Goal: Information Seeking & Learning: Learn about a topic

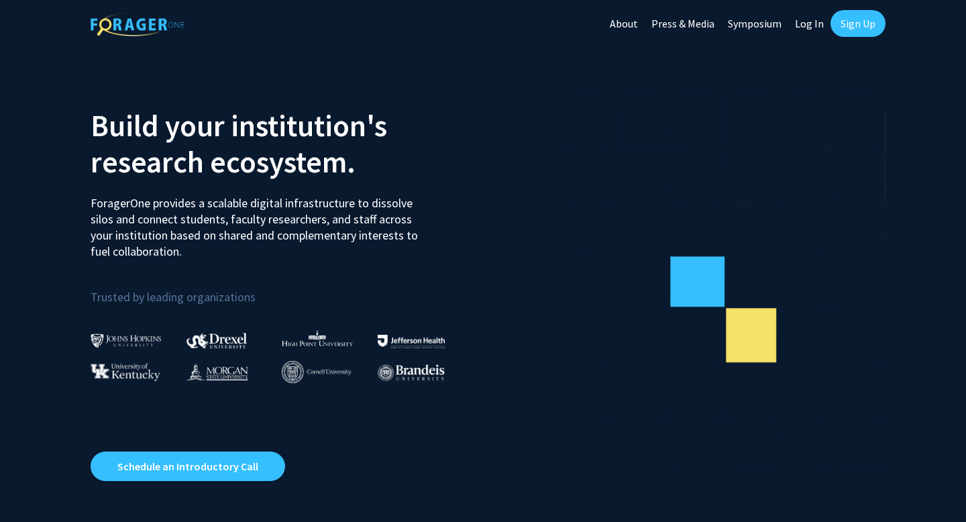
click at [803, 21] on link "Log In" at bounding box center [809, 23] width 42 height 47
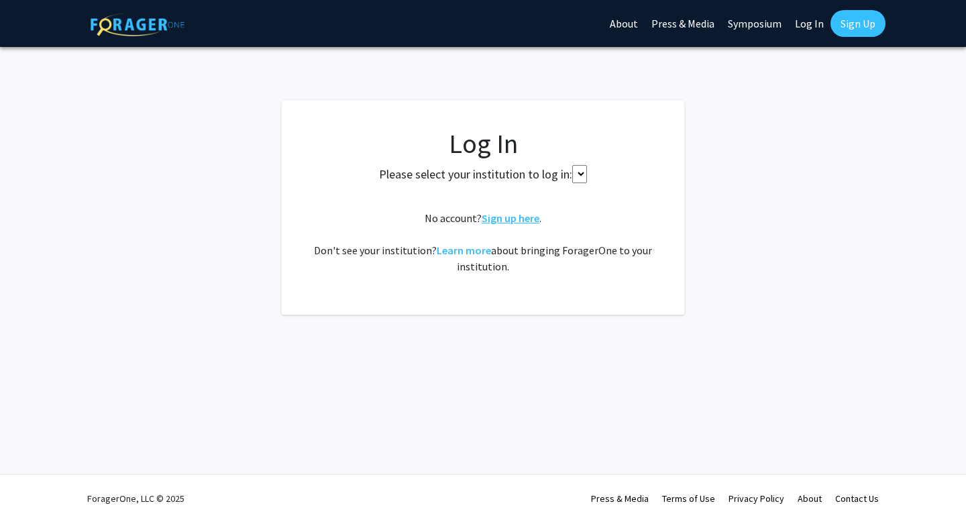
select select
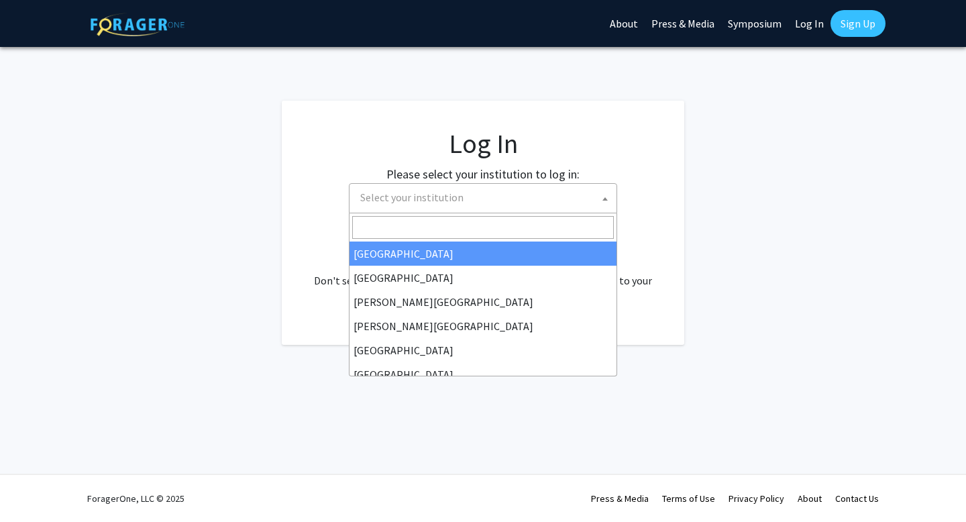
click at [521, 209] on span "Select your institution" at bounding box center [486, 198] width 262 height 28
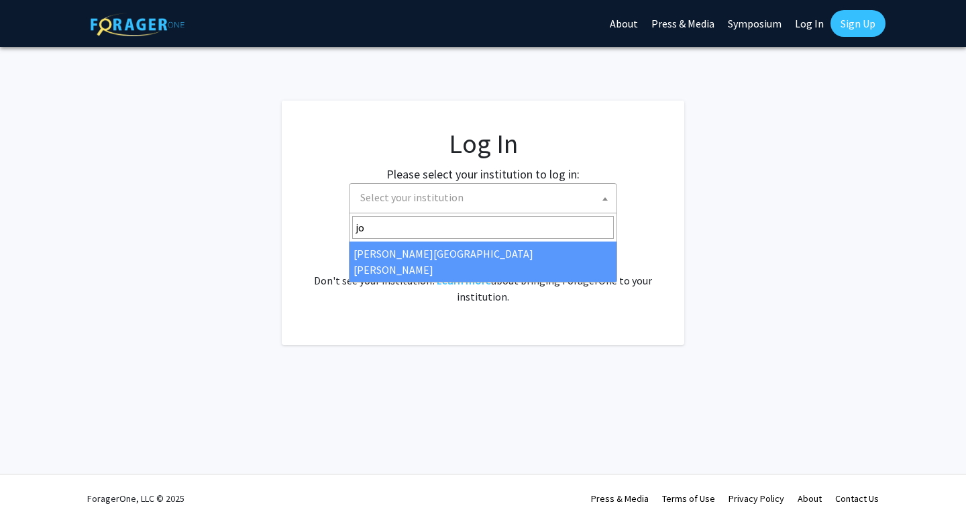
type input "jo"
drag, startPoint x: 448, startPoint y: 253, endPoint x: 469, endPoint y: 260, distance: 22.7
select select "1"
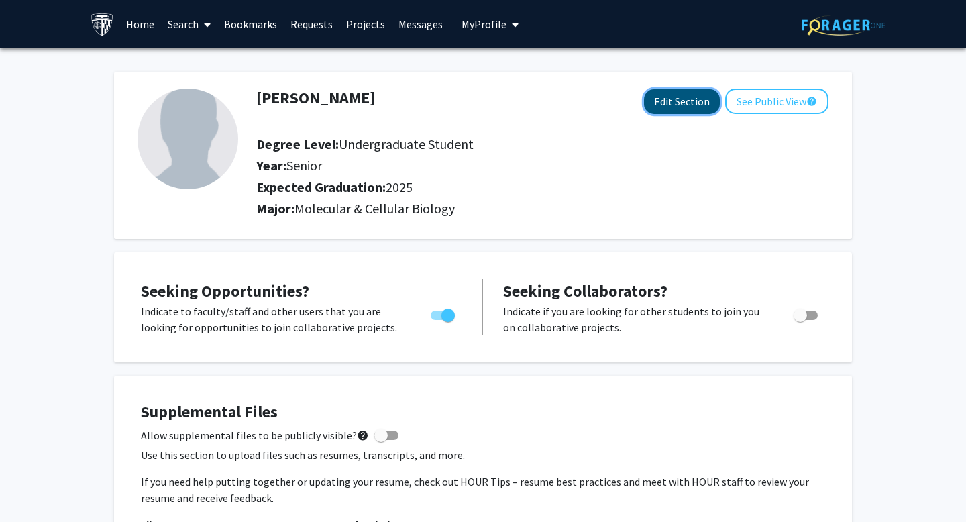
click at [677, 100] on button "Edit Section" at bounding box center [682, 101] width 76 height 25
select select "senior"
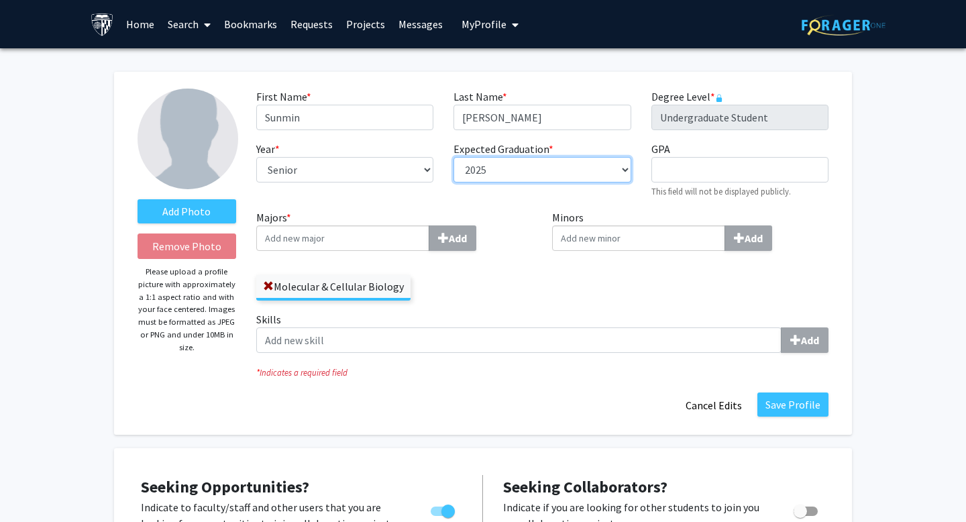
click at [494, 172] on select "--- 2018 2019 2020 2021 2022 2023 2024 2025 2026 2027 2028 2029 2030 2031" at bounding box center [542, 169] width 177 height 25
select select "2026"
click at [454, 157] on select "--- 2018 2019 2020 2021 2022 2023 2024 2025 2026 2027 2028 2029 2030 2031" at bounding box center [542, 169] width 177 height 25
click at [524, 215] on label "Majors * Add" at bounding box center [394, 230] width 276 height 42
click at [429, 225] on input "Majors * Add" at bounding box center [342, 237] width 173 height 25
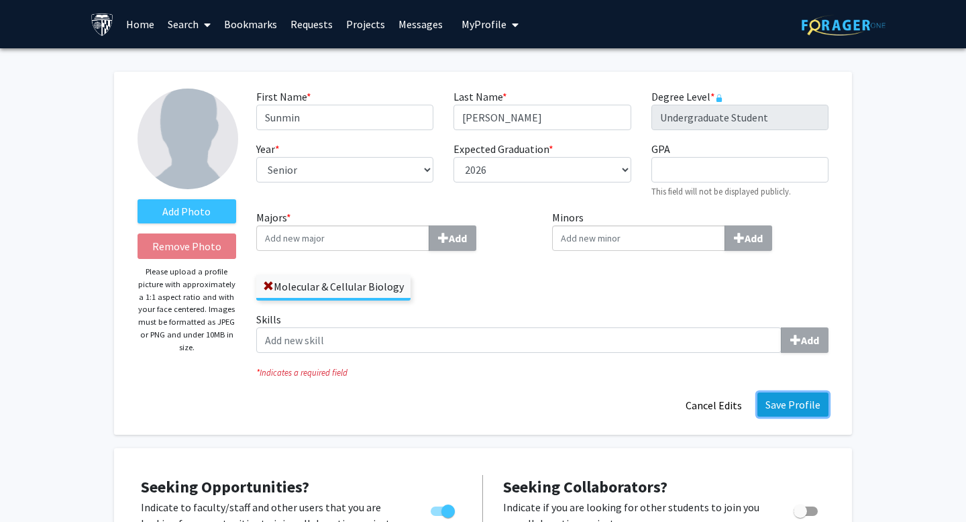
click at [786, 401] on button "Save Profile" at bounding box center [792, 404] width 71 height 24
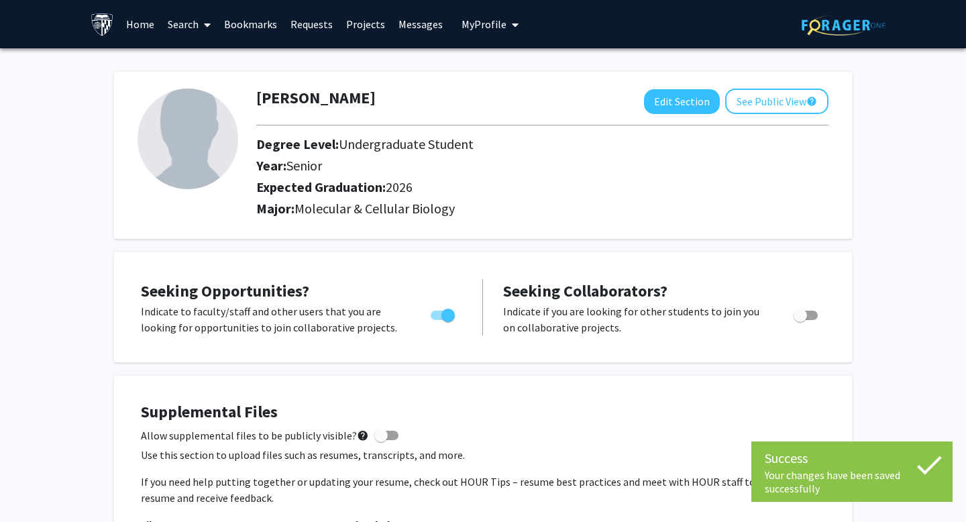
click at [172, 23] on link "Search" at bounding box center [189, 24] width 56 height 47
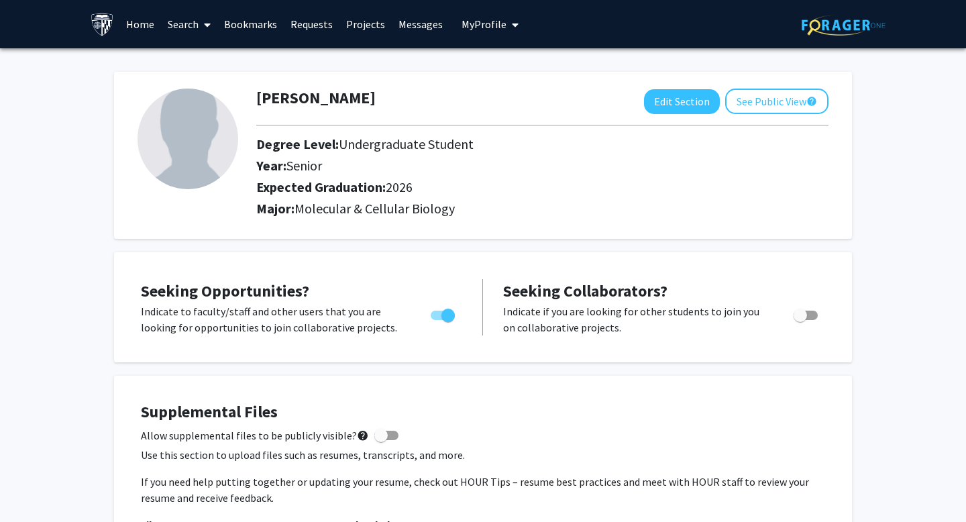
click at [138, 30] on link "Home" at bounding box center [140, 24] width 42 height 47
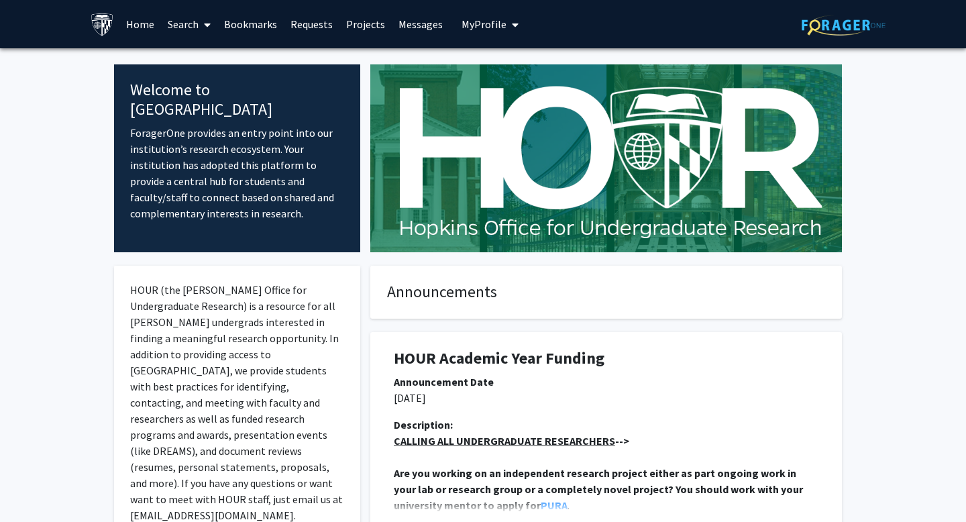
click at [190, 23] on link "Search" at bounding box center [189, 24] width 56 height 47
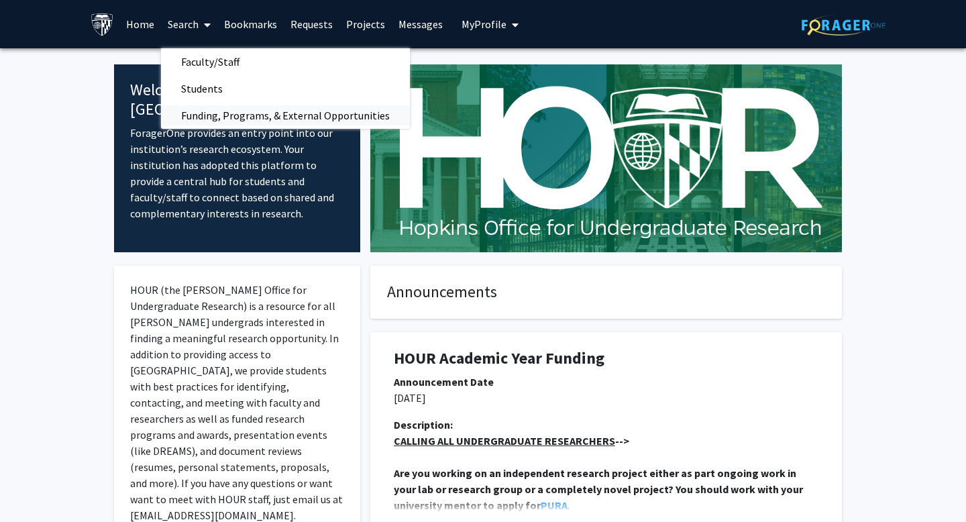
click at [217, 114] on span "Funding, Programs, & External Opportunities" at bounding box center [285, 115] width 249 height 27
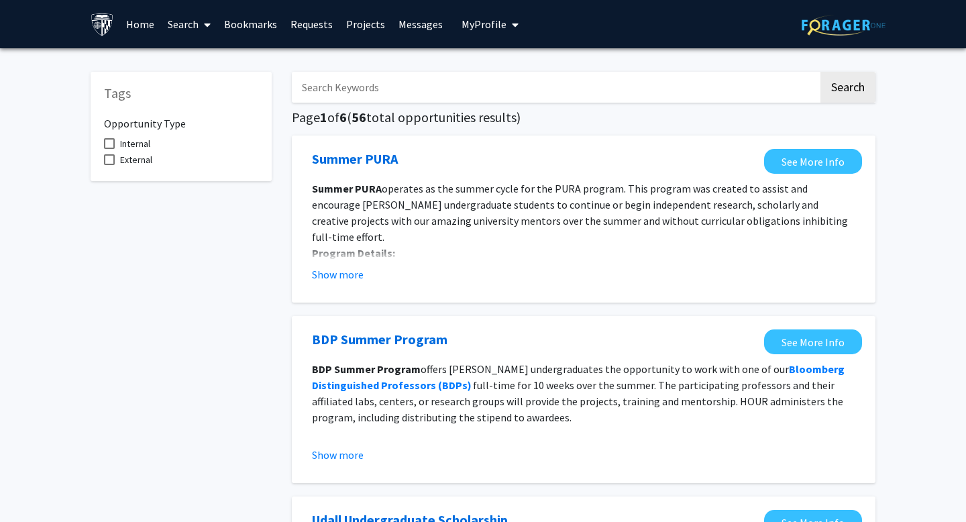
click at [452, 89] on input "Search Keywords" at bounding box center [555, 87] width 527 height 31
type input "[PERSON_NAME] lab"
click at [821, 72] on button "Search" at bounding box center [848, 87] width 55 height 31
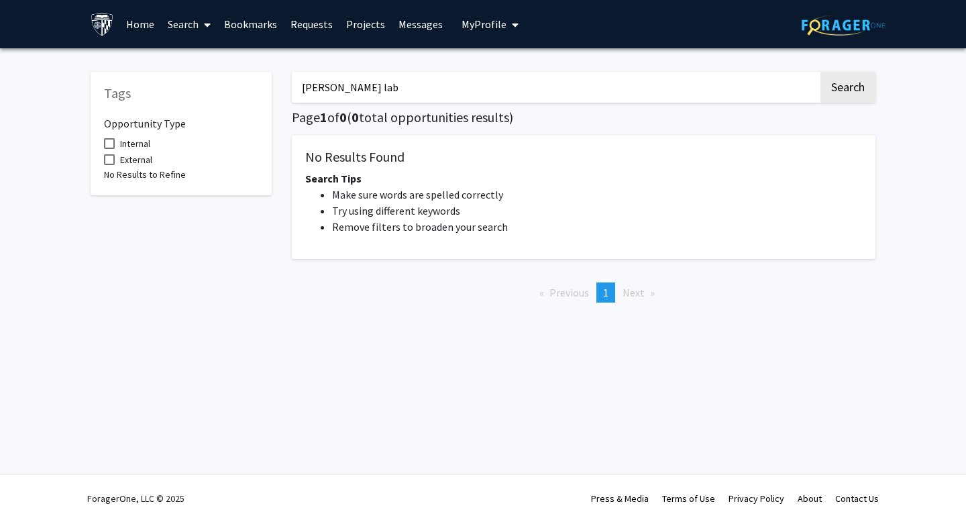
click at [185, 25] on link "Search" at bounding box center [189, 24] width 56 height 47
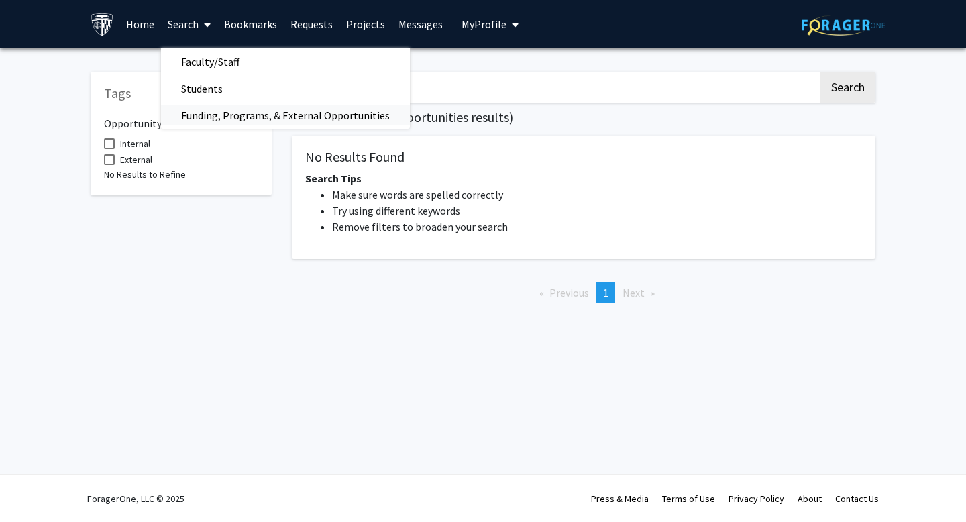
click at [206, 111] on span "Funding, Programs, & External Opportunities" at bounding box center [285, 115] width 249 height 27
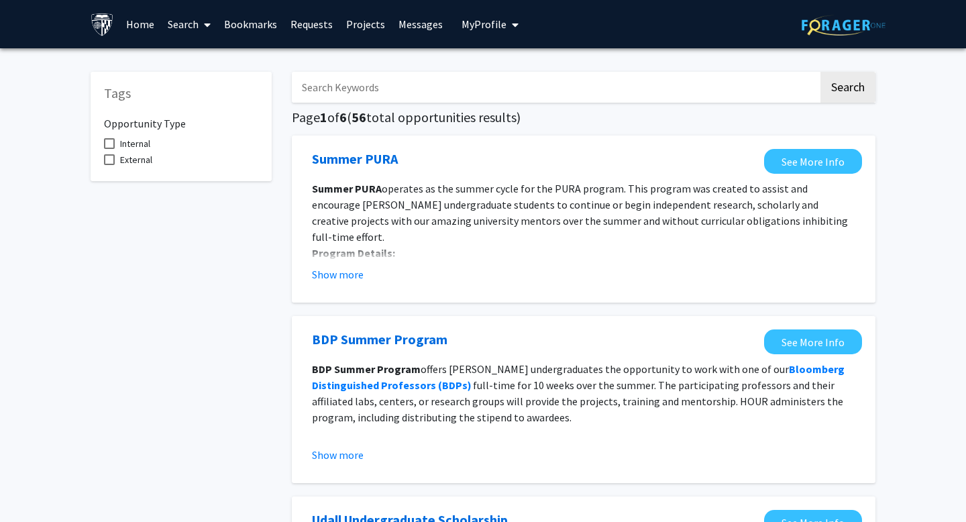
click at [384, 23] on link "Projects" at bounding box center [365, 24] width 52 height 47
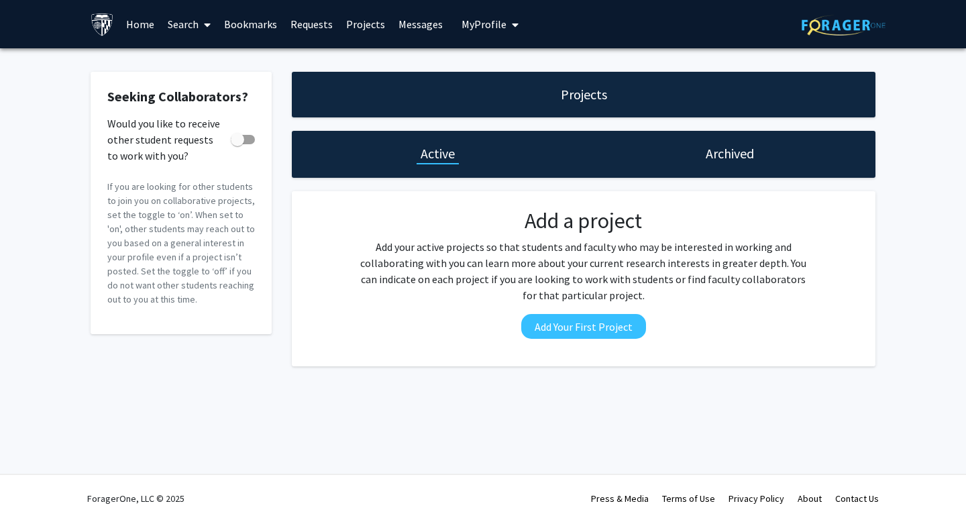
click at [189, 28] on link "Search" at bounding box center [189, 24] width 56 height 47
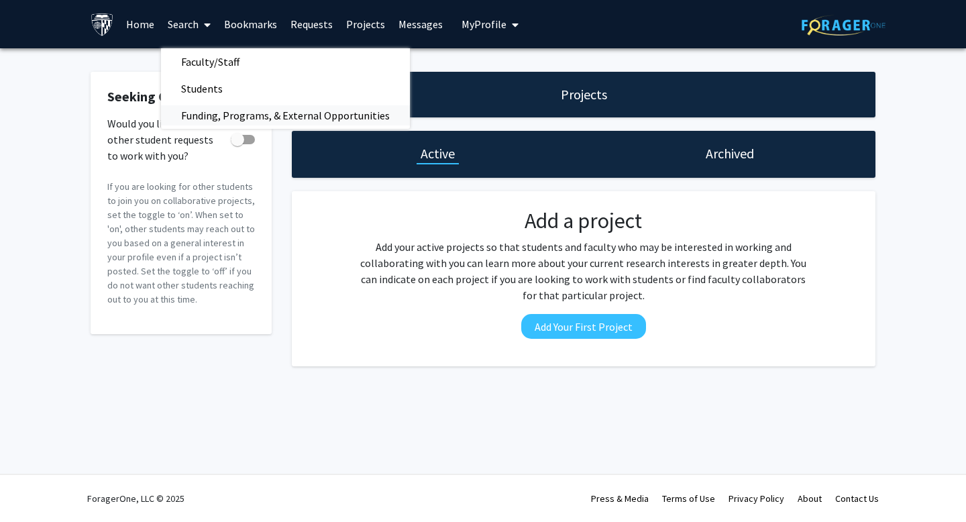
click at [211, 122] on span "Funding, Programs, & External Opportunities" at bounding box center [285, 115] width 249 height 27
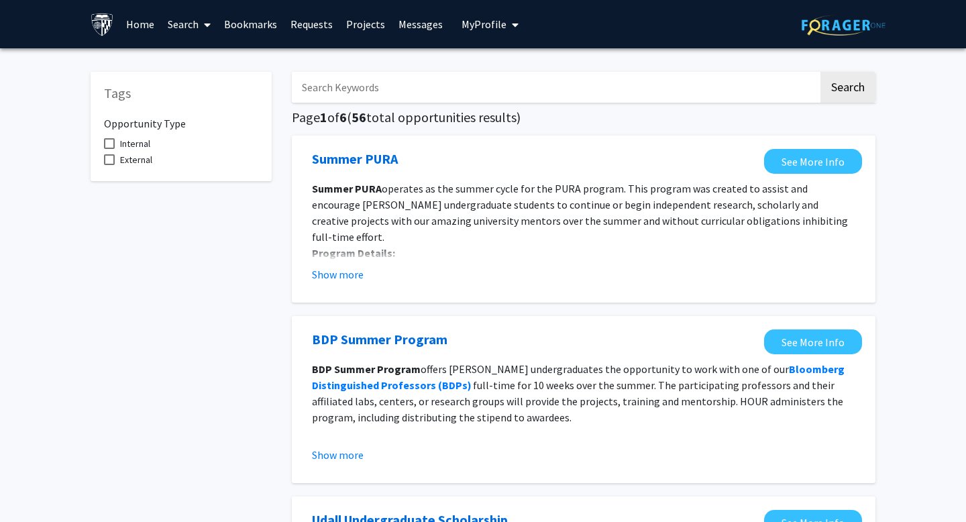
click at [361, 29] on link "Projects" at bounding box center [365, 24] width 52 height 47
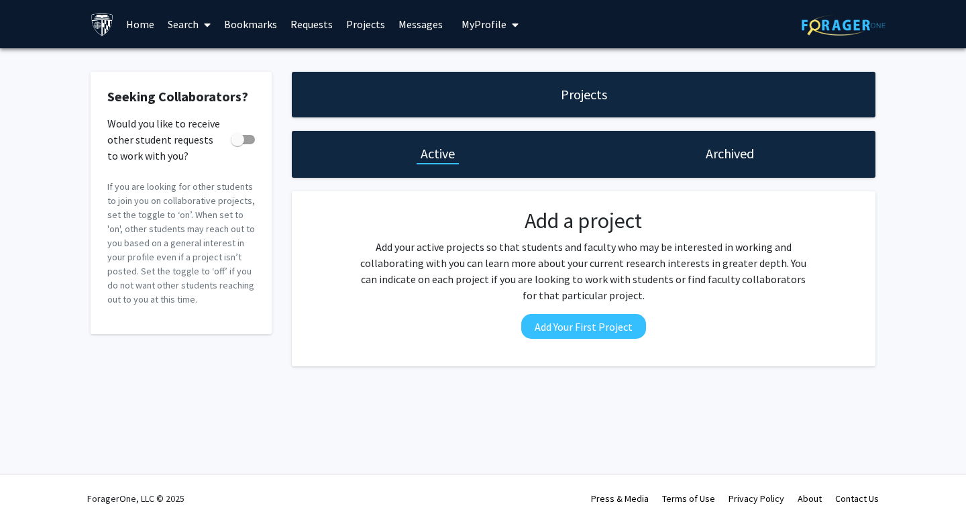
click at [161, 21] on link "Search" at bounding box center [189, 24] width 56 height 47
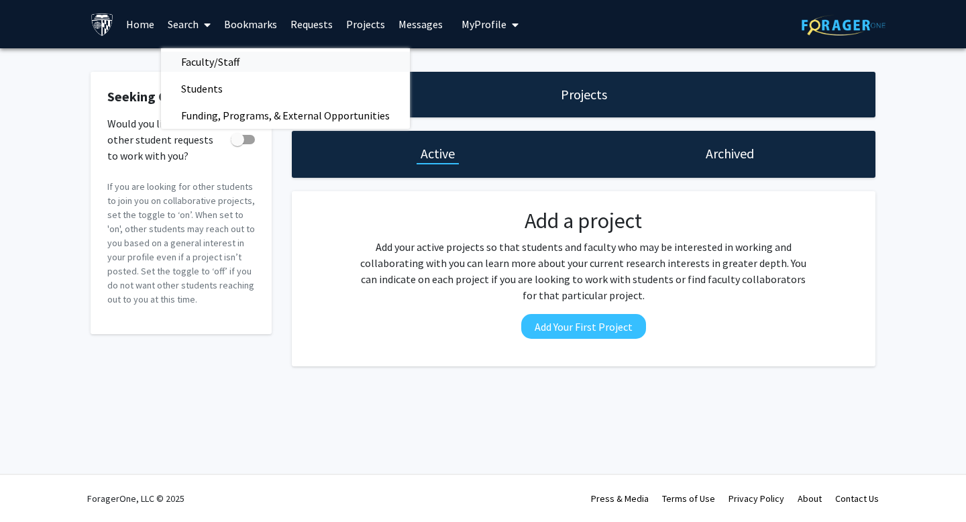
click at [195, 53] on span "Faculty/Staff" at bounding box center [210, 61] width 99 height 27
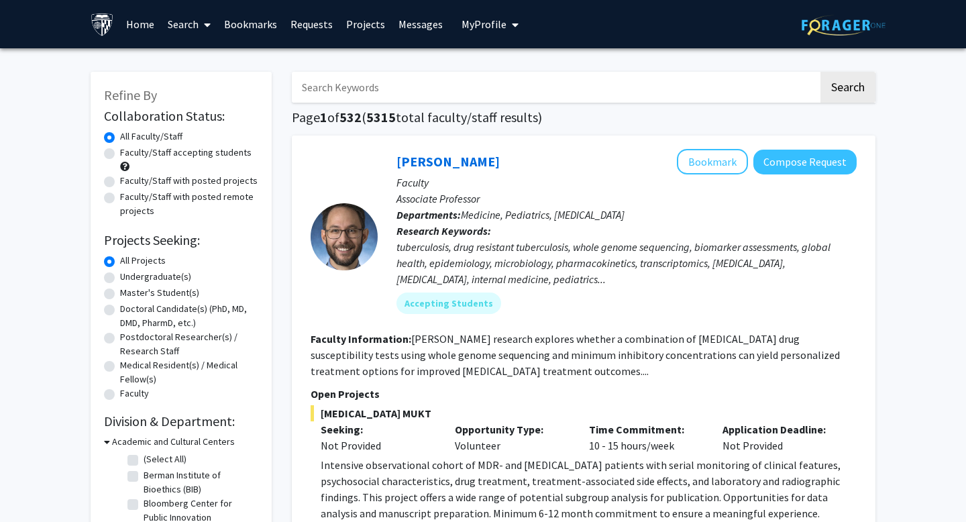
click at [348, 97] on input "Search Keywords" at bounding box center [555, 87] width 527 height 31
type input "[PERSON_NAME]"
click at [821, 72] on button "Search" at bounding box center [848, 87] width 55 height 31
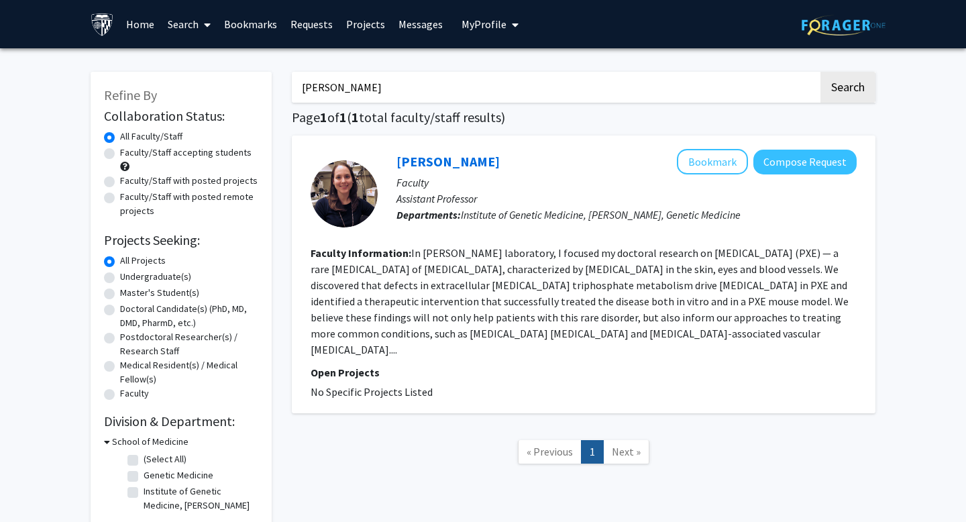
click at [380, 364] on p "Open Projects" at bounding box center [584, 372] width 546 height 16
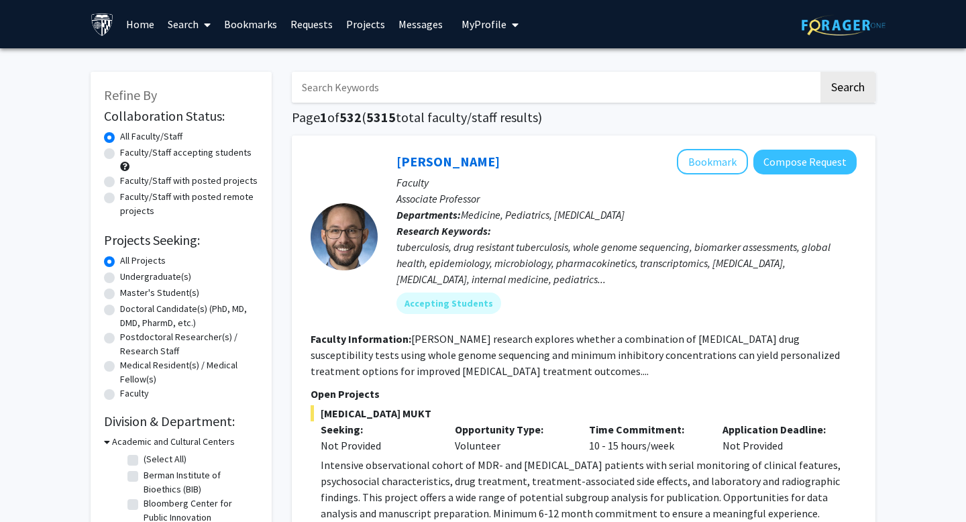
click at [173, 22] on link "Search" at bounding box center [189, 24] width 56 height 47
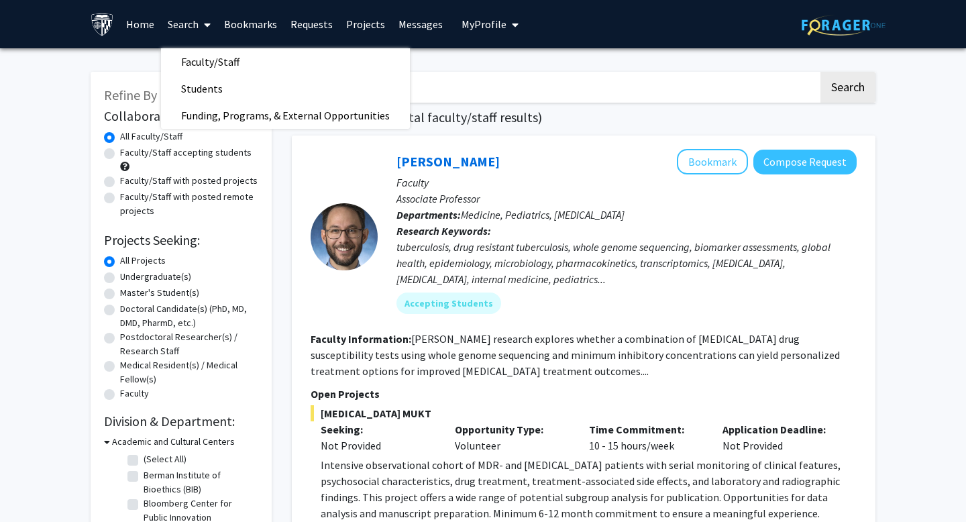
click at [173, 22] on link "Search" at bounding box center [189, 24] width 56 height 47
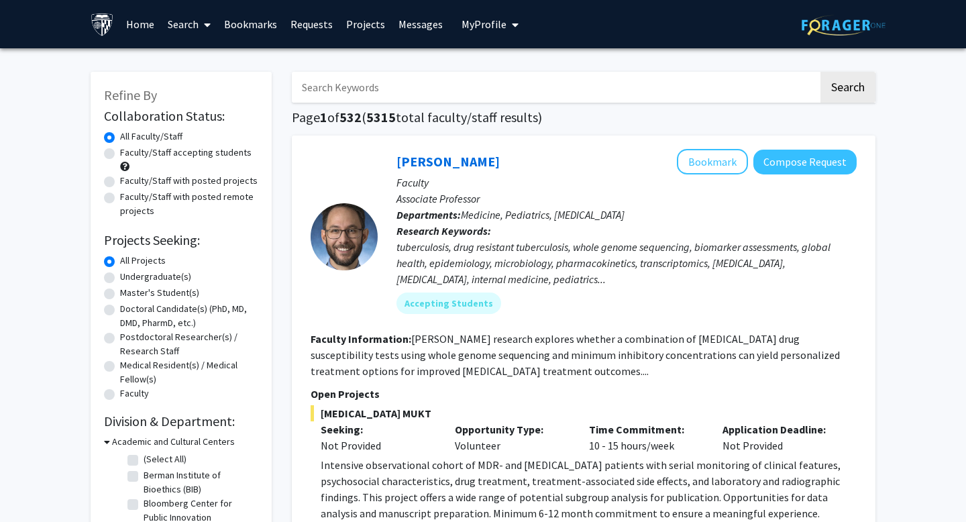
click at [120, 278] on label "Undergraduate(s)" at bounding box center [155, 277] width 71 height 14
click at [120, 278] on input "Undergraduate(s)" at bounding box center [124, 274] width 9 height 9
radio input "true"
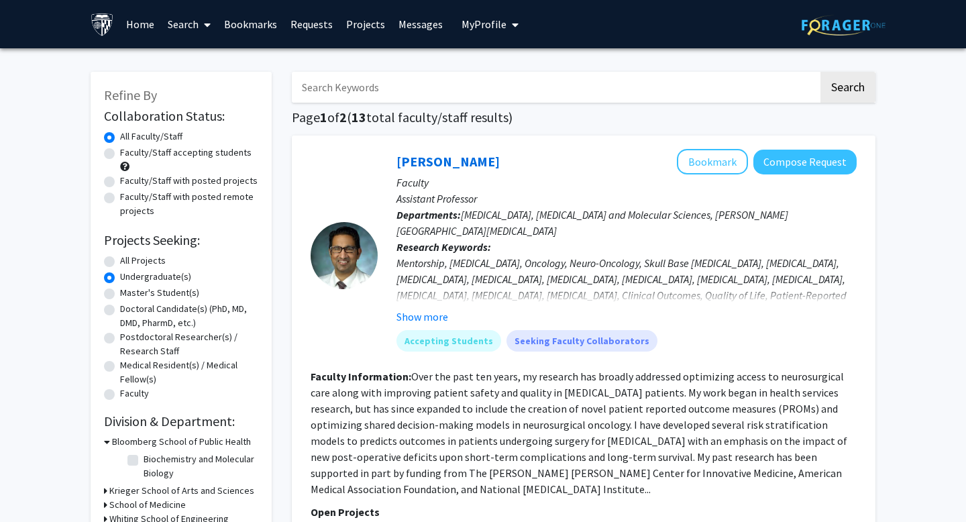
click at [120, 152] on label "Faculty/Staff accepting students" at bounding box center [186, 153] width 132 height 14
click at [120, 152] on input "Faculty/Staff accepting students" at bounding box center [124, 150] width 9 height 9
radio input "true"
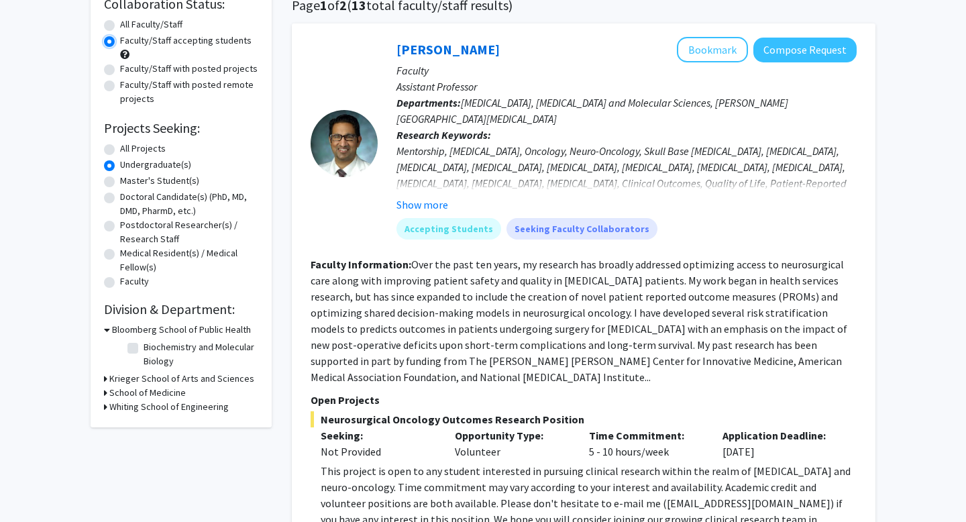
scroll to position [109, 0]
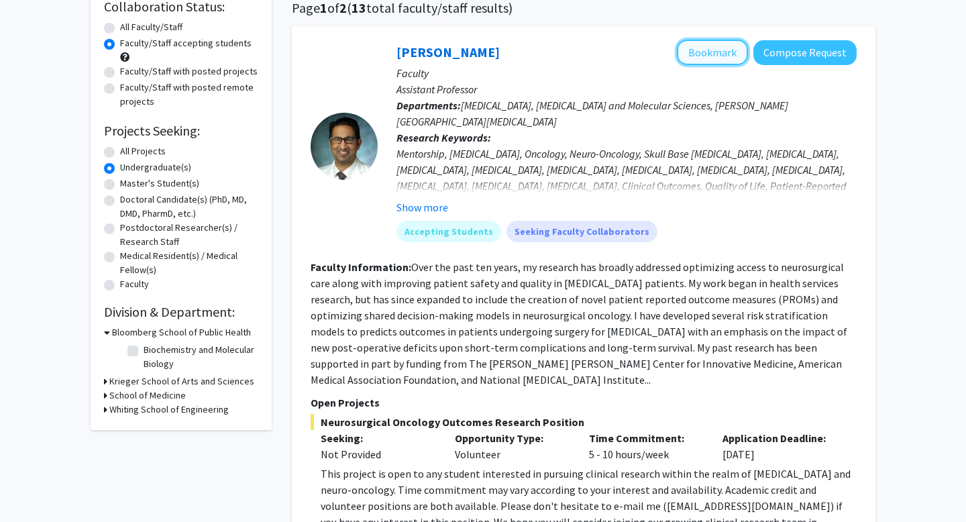
click at [714, 48] on button "Bookmark" at bounding box center [712, 52] width 71 height 25
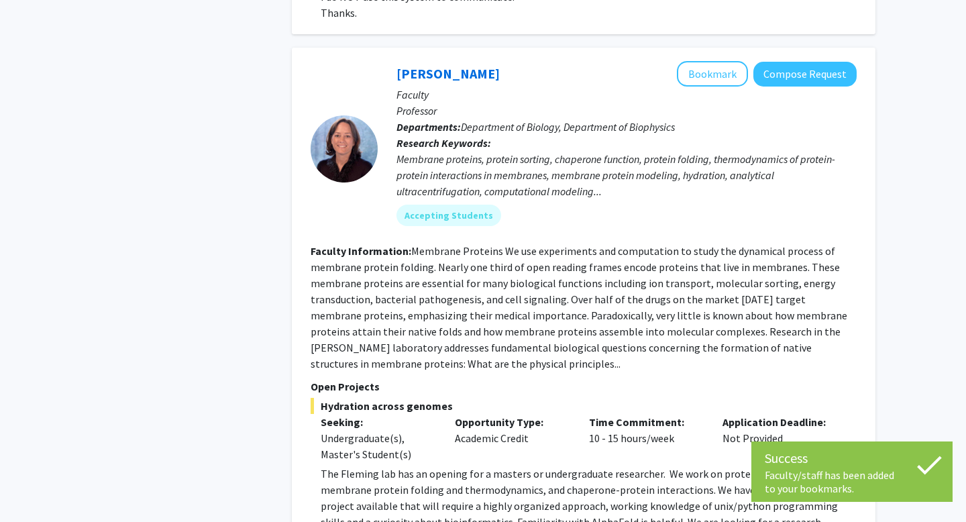
scroll to position [1331, 0]
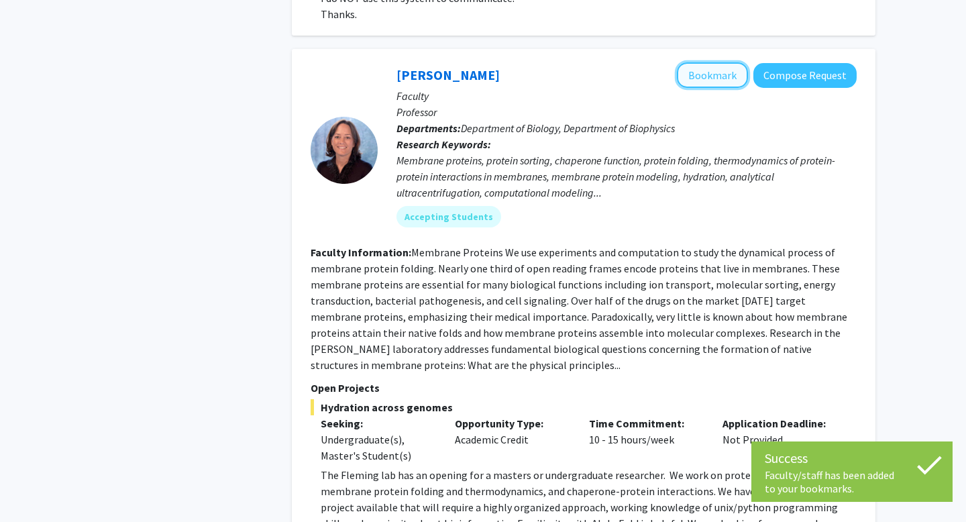
click at [720, 62] on button "Bookmark" at bounding box center [712, 74] width 71 height 25
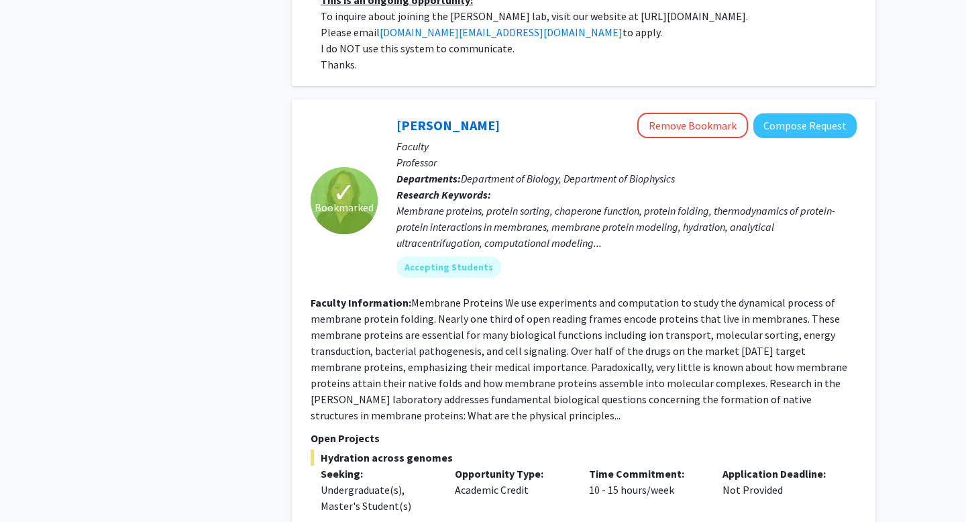
scroll to position [1273, 0]
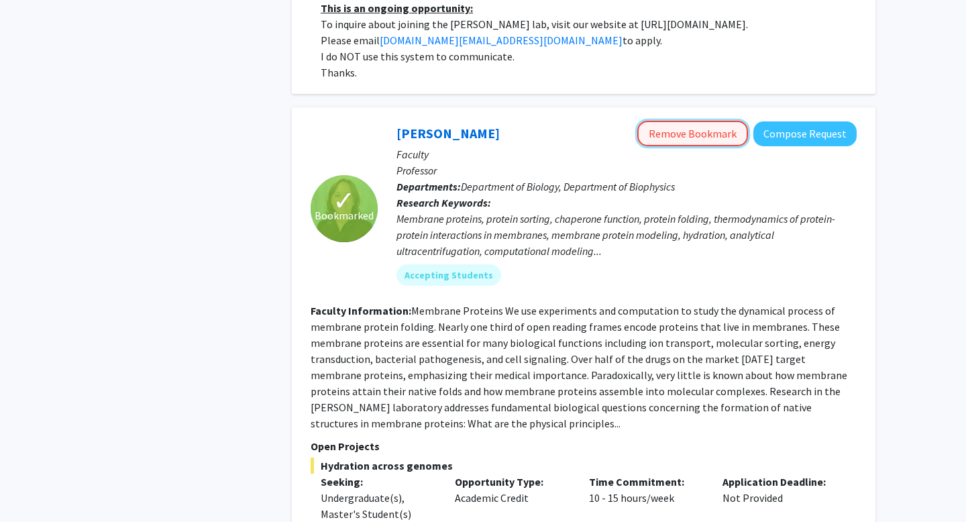
click at [693, 121] on button "Remove Bookmark" at bounding box center [692, 133] width 111 height 25
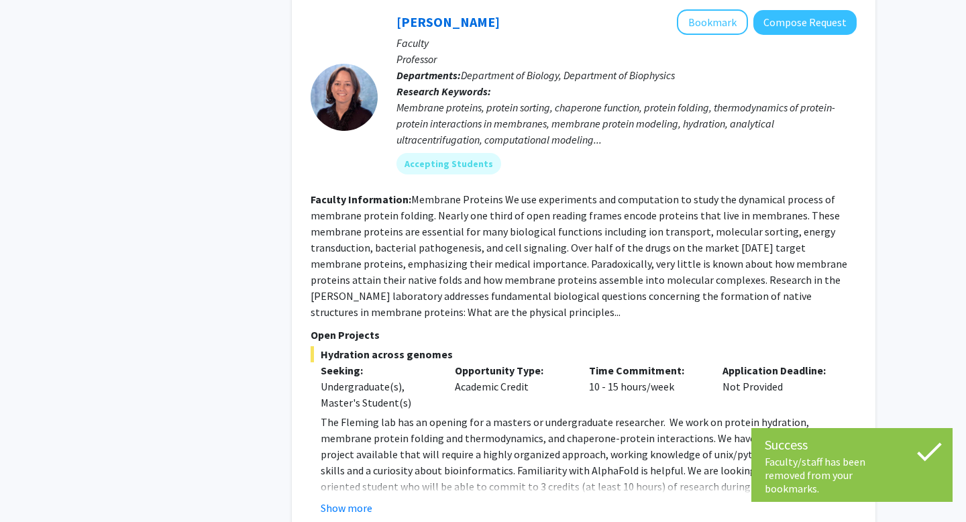
scroll to position [1578, 0]
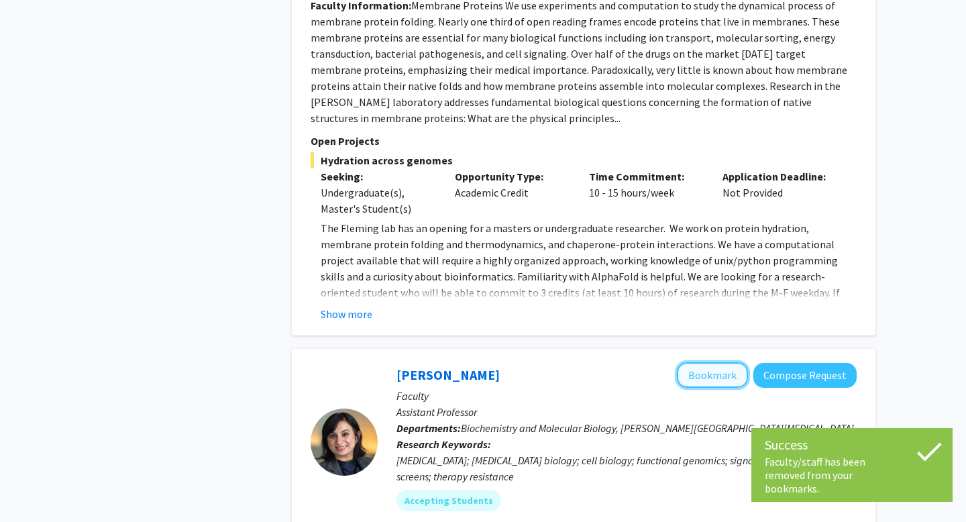
click at [710, 362] on button "Bookmark" at bounding box center [712, 374] width 71 height 25
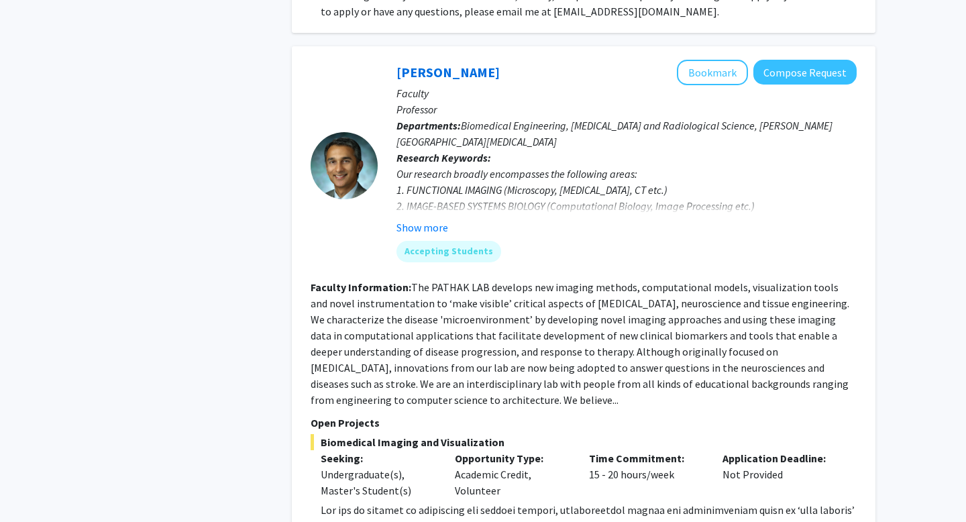
scroll to position [2950, 0]
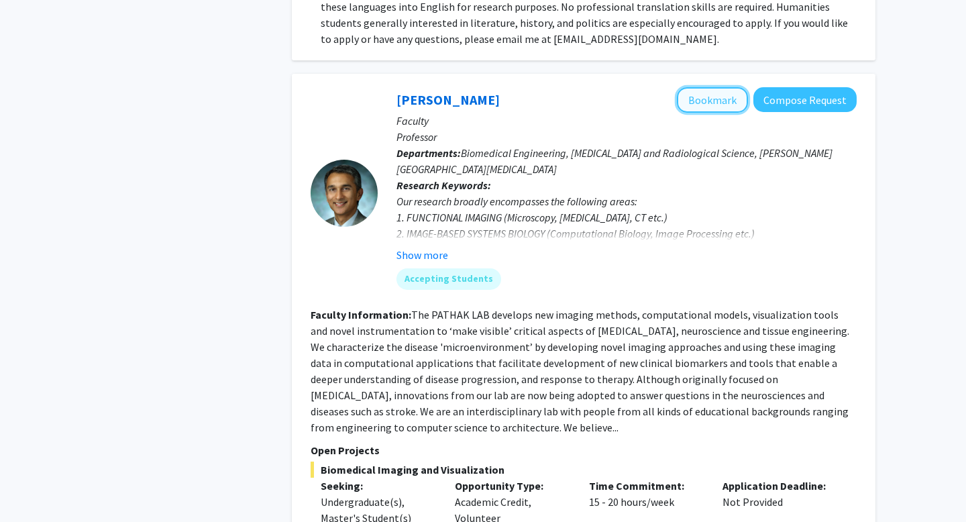
click at [722, 87] on button "Bookmark" at bounding box center [712, 99] width 71 height 25
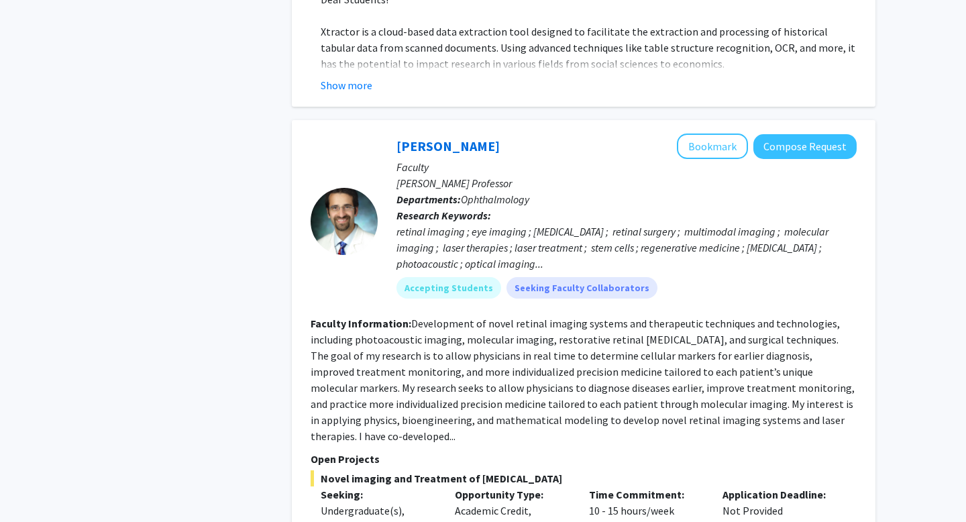
scroll to position [4893, 0]
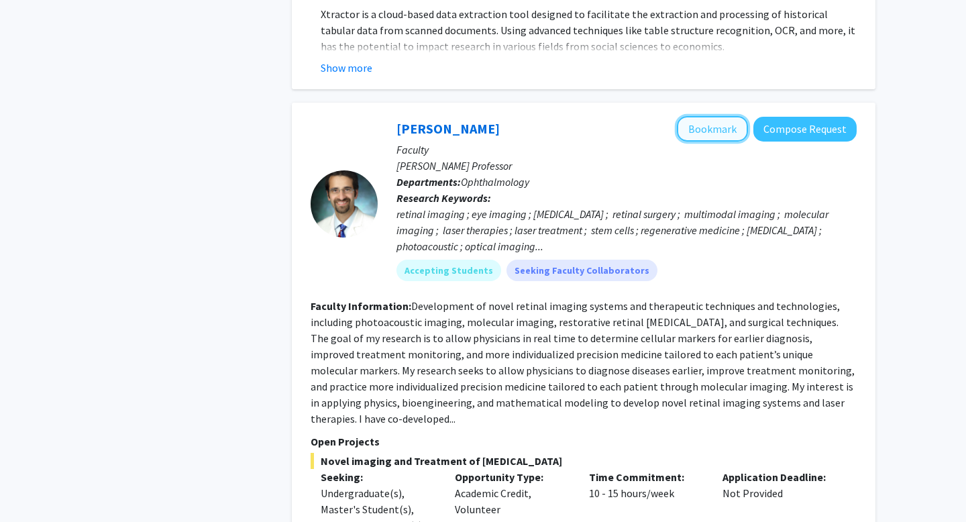
click at [721, 116] on button "Bookmark" at bounding box center [712, 128] width 71 height 25
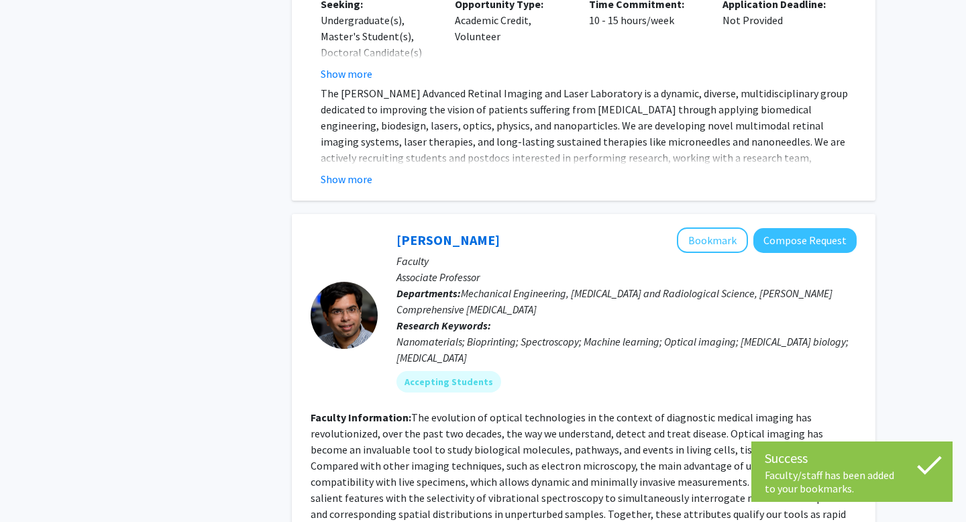
scroll to position [5794, 0]
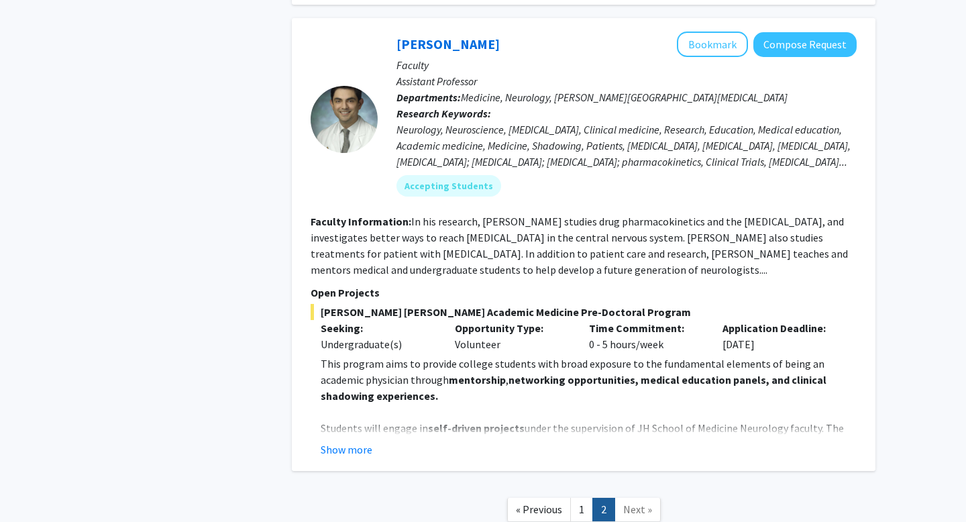
scroll to position [1134, 0]
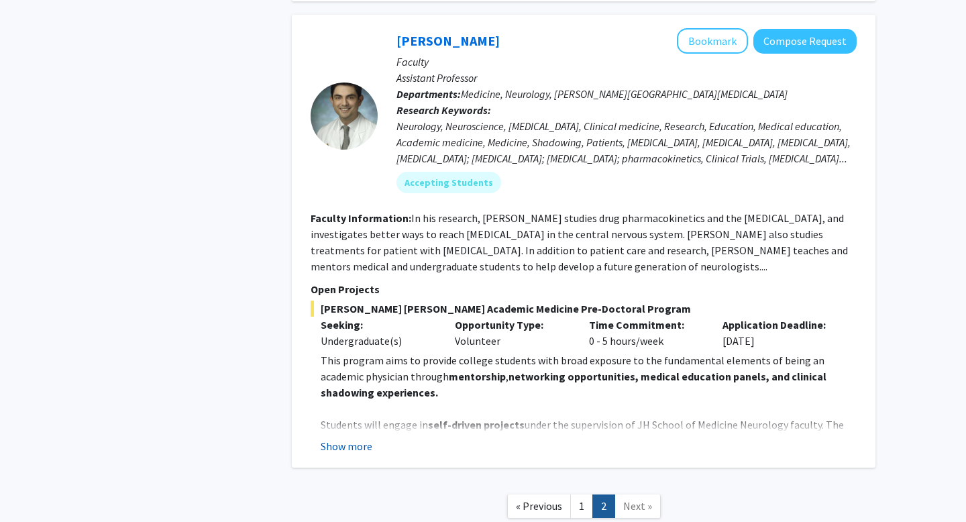
click at [360, 438] on button "Show more" at bounding box center [347, 446] width 52 height 16
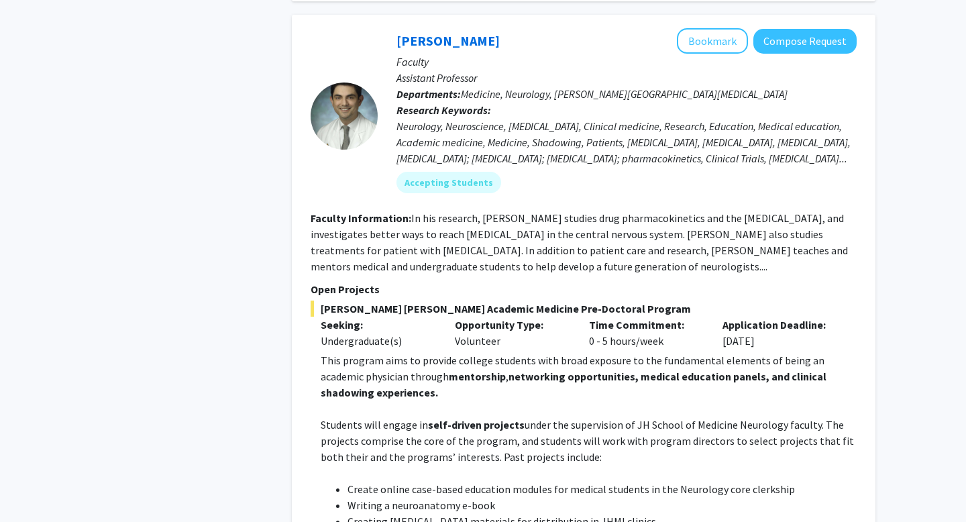
scroll to position [1103, 0]
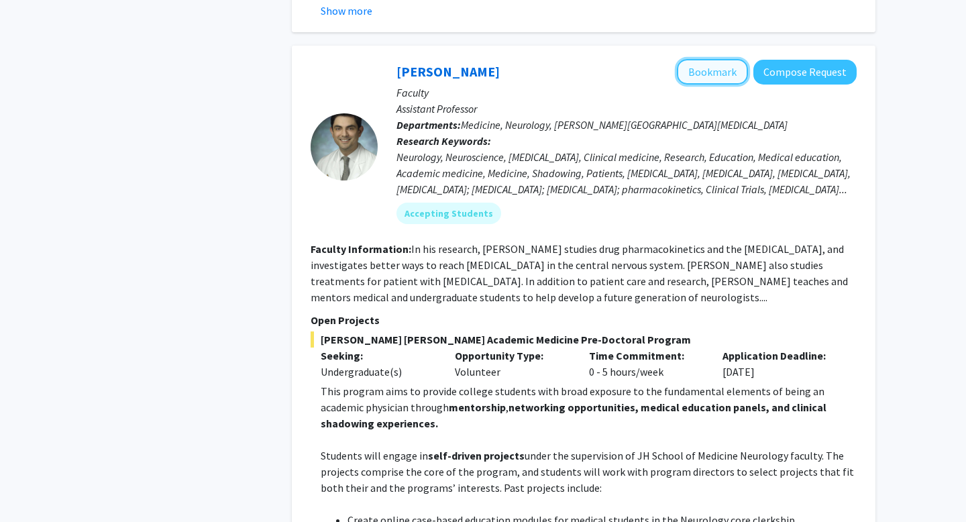
click at [720, 59] on button "Bookmark" at bounding box center [712, 71] width 71 height 25
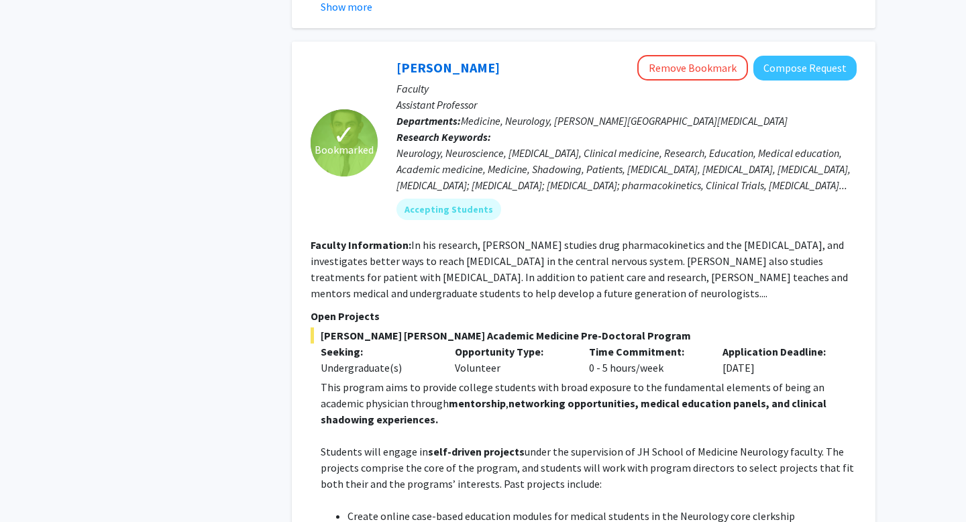
scroll to position [1105, 0]
